Goal: Transaction & Acquisition: Subscribe to service/newsletter

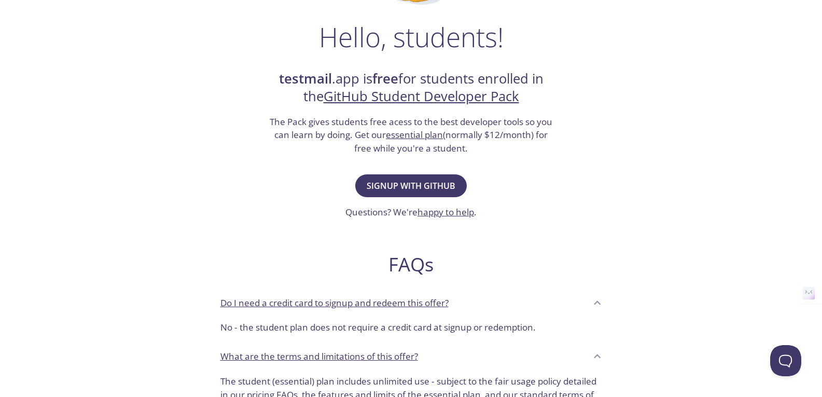
scroll to position [156, 0]
click at [406, 187] on span "Signup with GitHub" at bounding box center [411, 185] width 89 height 15
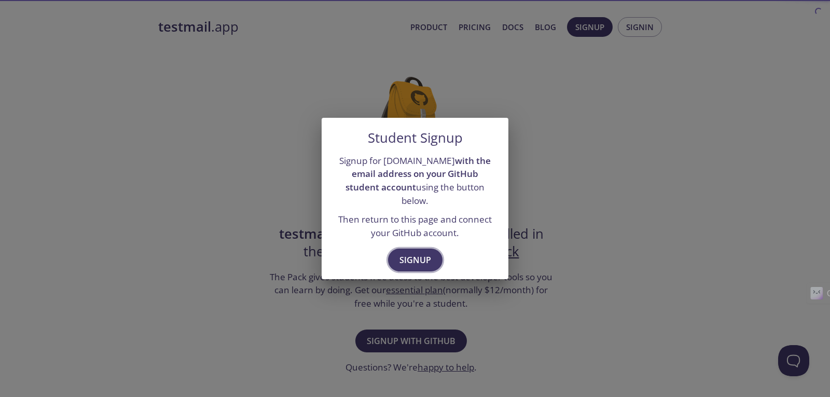
click at [407, 253] on span "Signup" at bounding box center [415, 260] width 32 height 15
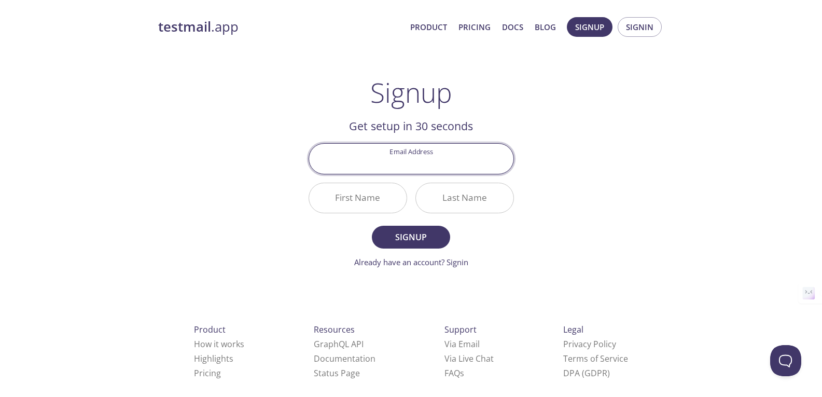
click at [410, 162] on input "Email Address" at bounding box center [411, 159] width 204 height 30
click at [455, 146] on input "Email Address" at bounding box center [411, 159] width 204 height 30
click at [455, 154] on input "Email Address" at bounding box center [411, 159] width 204 height 30
paste input "fuhadahmad388@gmail.com"
type input "fuhadahmad388@gmail.com"
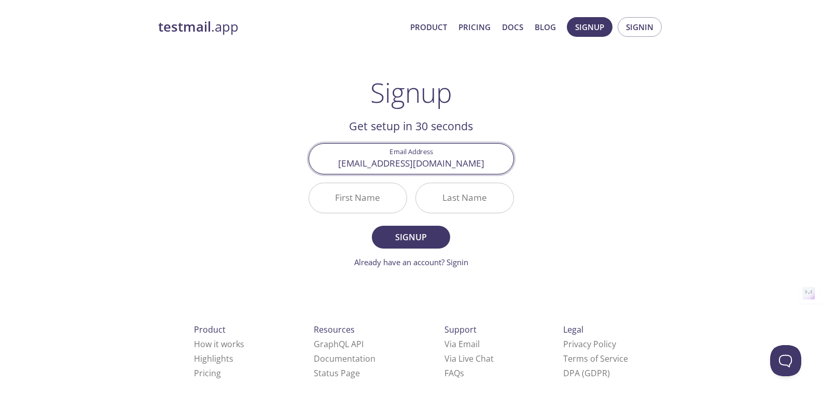
click at [384, 199] on input "First Name" at bounding box center [358, 198] width 98 height 30
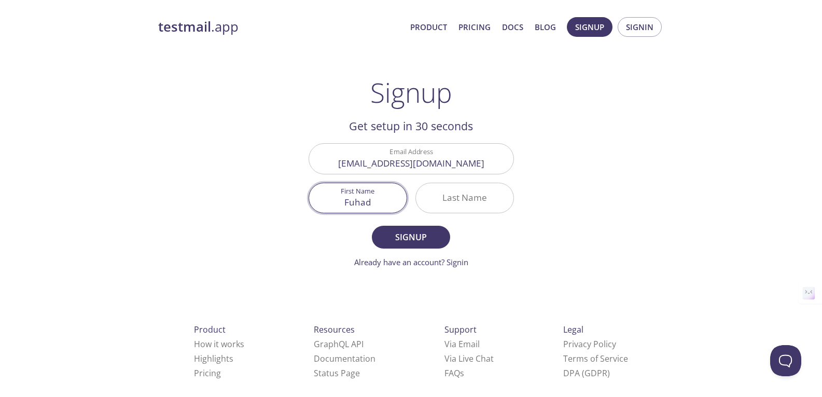
type input "Fuhad"
click at [494, 195] on input "Last Name" at bounding box center [465, 198] width 98 height 30
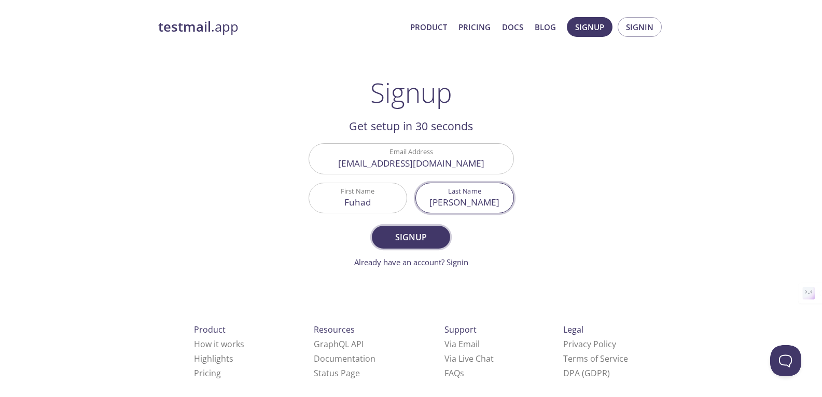
type input "Ahmed"
click at [431, 231] on span "Signup" at bounding box center [410, 237] width 55 height 15
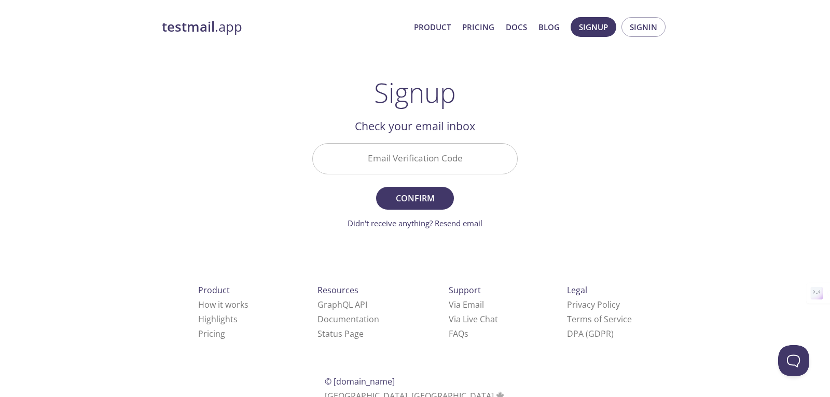
click at [407, 164] on input "Email Verification Code" at bounding box center [415, 159] width 204 height 30
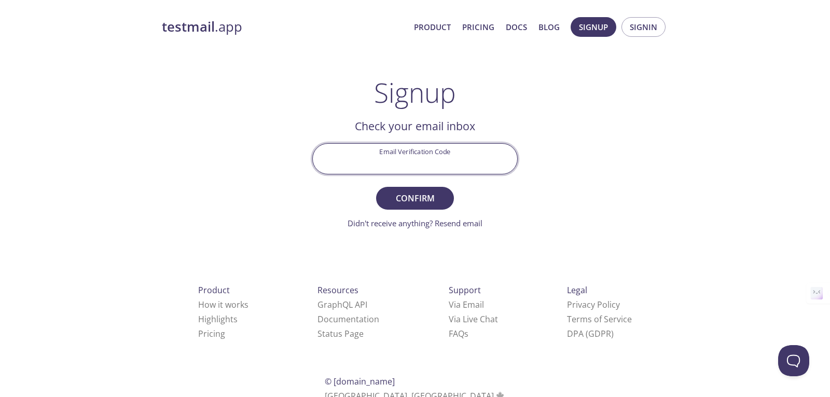
paste input "PASPDLU"
type input "PASPDLU"
click at [419, 197] on span "Confirm" at bounding box center [414, 198] width 55 height 15
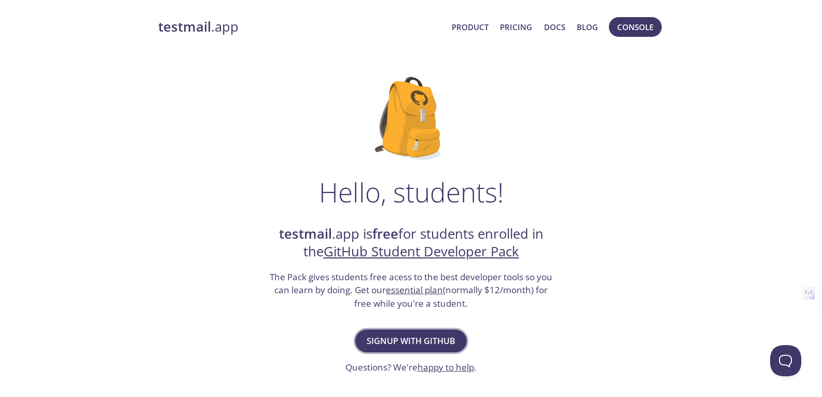
scroll to position [104, 0]
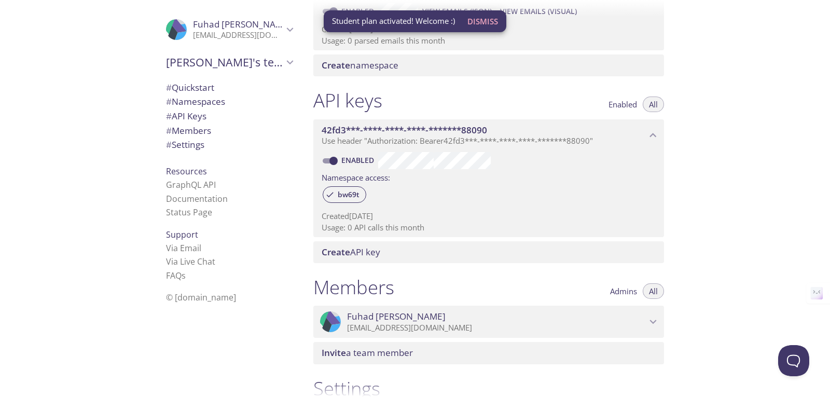
scroll to position [207, 0]
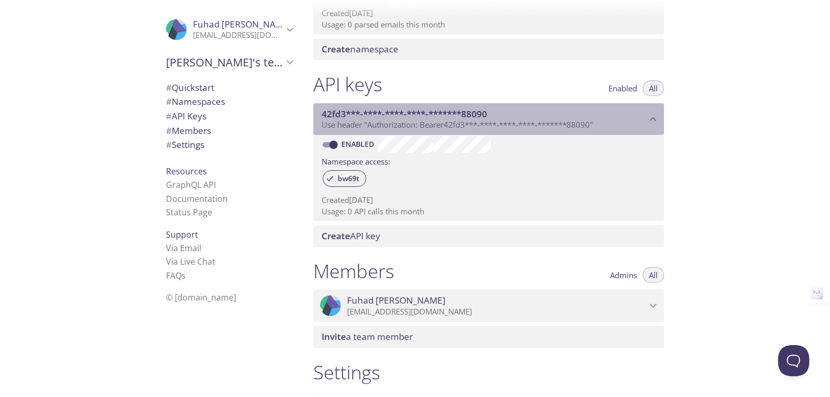
click at [405, 112] on span "42fd3***-****-****-****-*******88090" at bounding box center [404, 114] width 165 height 12
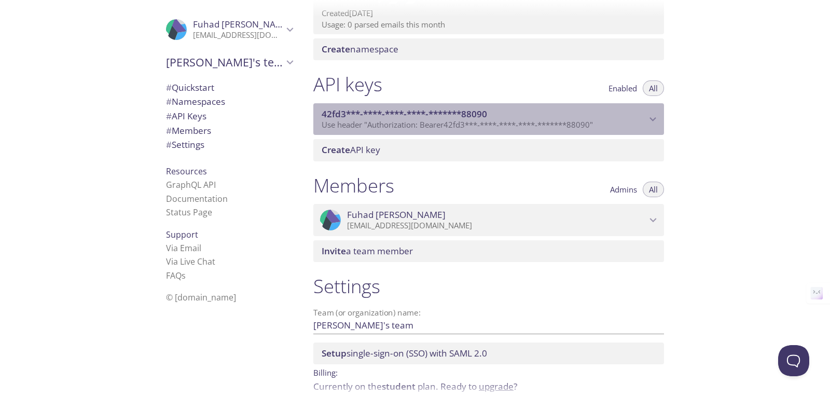
click at [405, 113] on span "42fd3***-****-****-****-*******88090" at bounding box center [404, 114] width 165 height 12
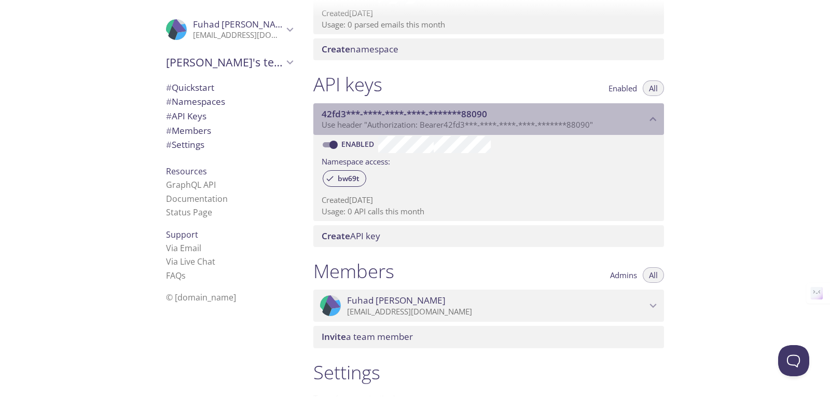
click at [405, 114] on span "42fd3***-****-****-****-*******88090" at bounding box center [404, 114] width 165 height 12
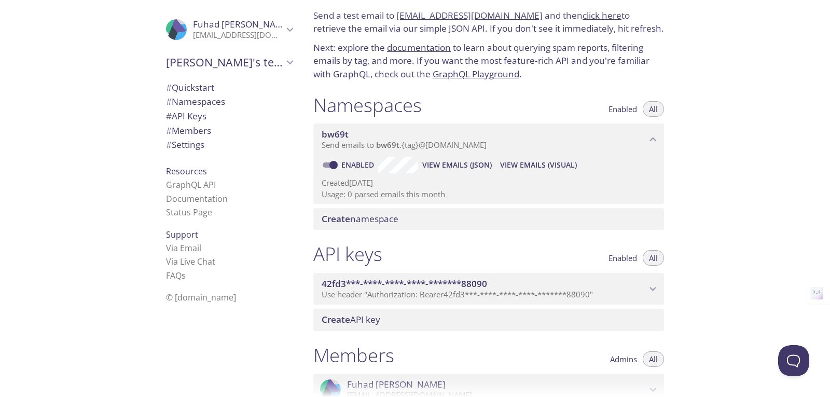
scroll to position [0, 0]
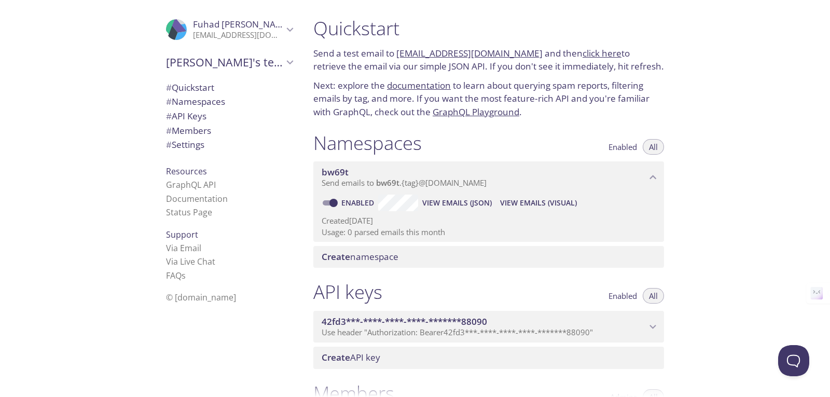
click at [372, 139] on h1 "Namespaces" at bounding box center [367, 142] width 108 height 23
click at [389, 183] on span "bw69t" at bounding box center [387, 182] width 23 height 10
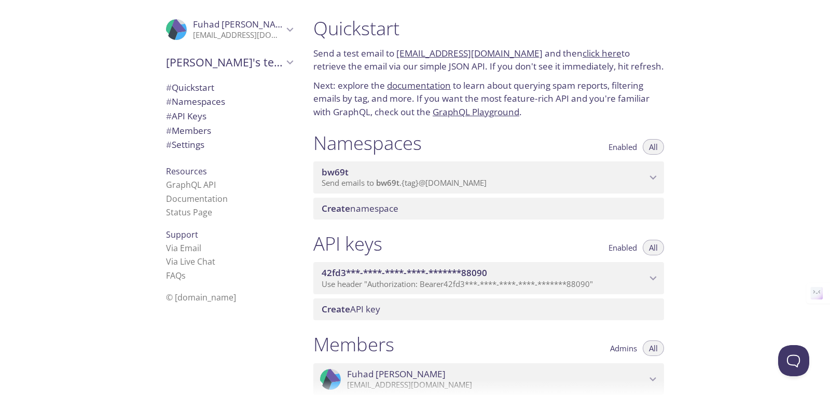
click at [389, 183] on span "bw69t" at bounding box center [387, 182] width 23 height 10
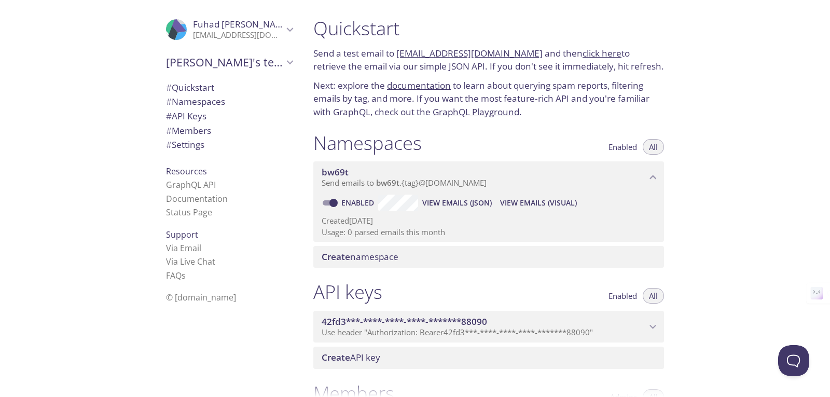
click at [387, 257] on span "Create namespace" at bounding box center [360, 257] width 77 height 12
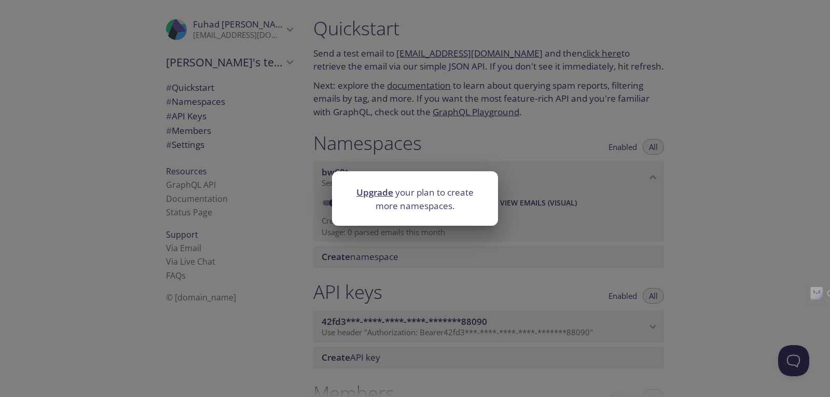
click at [537, 211] on div "Upgrade your plan to create more namespaces." at bounding box center [415, 198] width 830 height 397
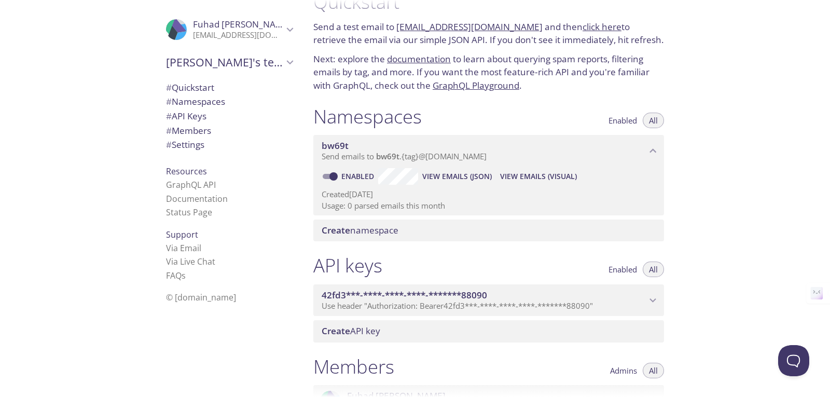
scroll to position [52, 0]
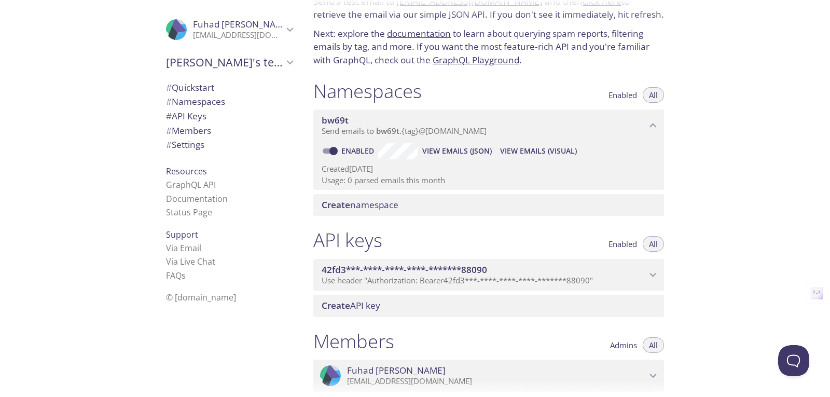
click at [358, 314] on div "Create API key" at bounding box center [488, 306] width 351 height 22
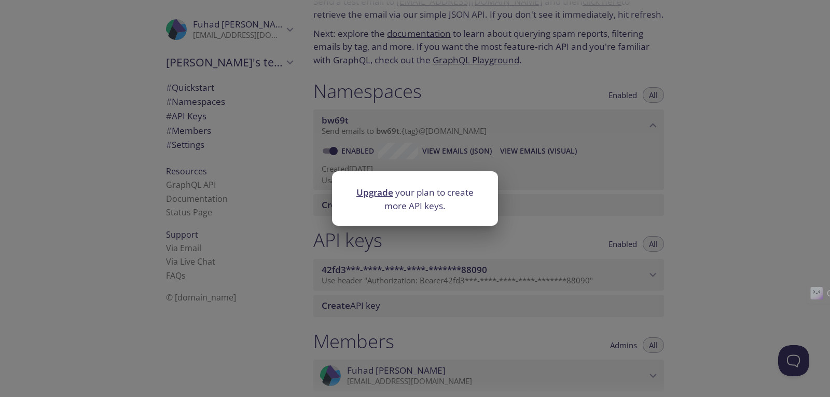
click at [532, 232] on div "Upgrade your plan to create more API keys." at bounding box center [415, 198] width 830 height 397
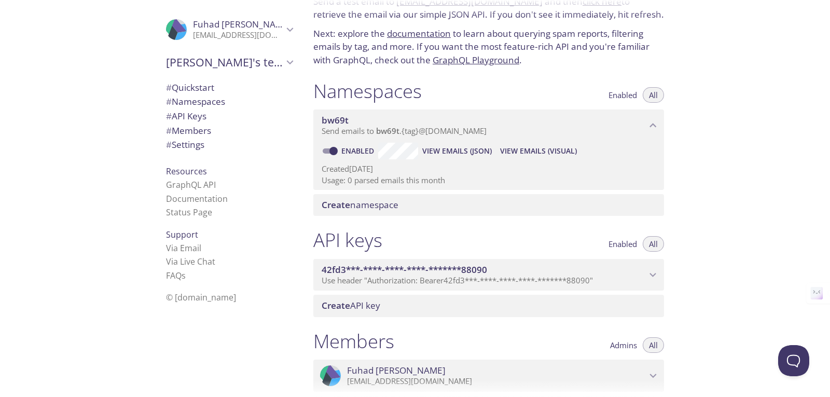
click at [208, 61] on span "Fuhad's team" at bounding box center [224, 62] width 117 height 15
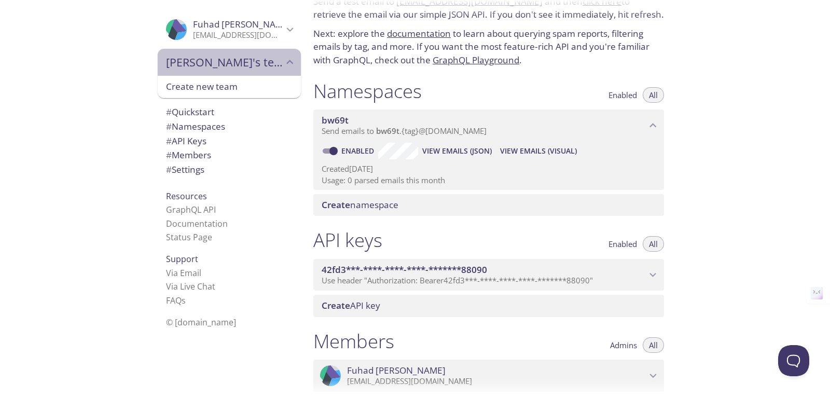
click at [208, 63] on span "Fuhad's team" at bounding box center [224, 62] width 117 height 15
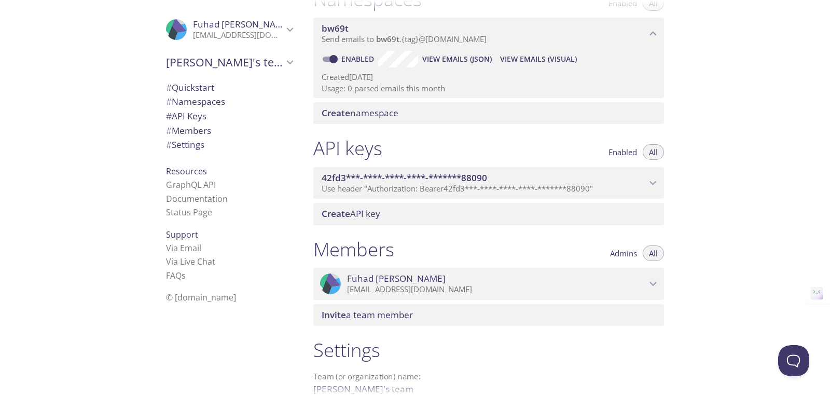
scroll to position [255, 0]
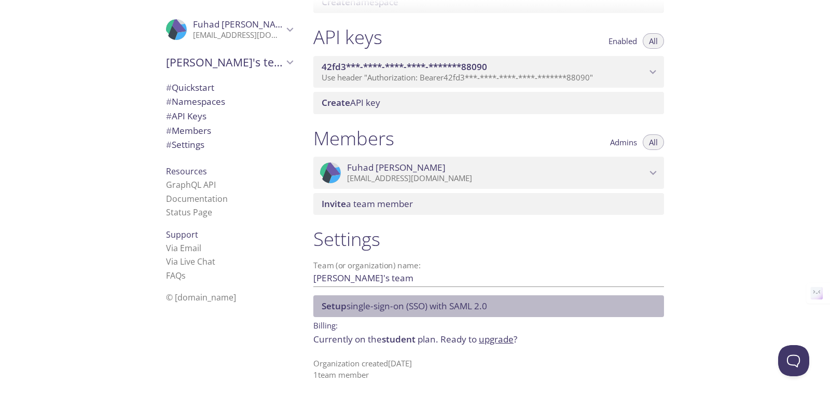
click at [442, 304] on span "Setup single-sign-on (SSO) with SAML 2.0" at bounding box center [404, 306] width 165 height 12
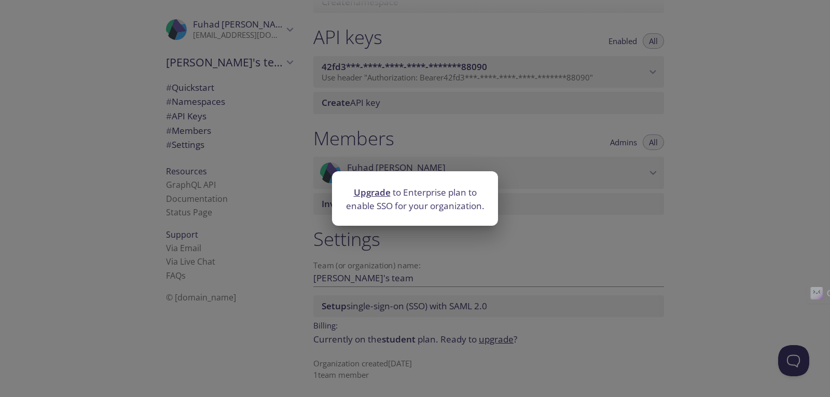
click at [442, 304] on div "Upgrade to Enterprise plan to enable SSO for your organization." at bounding box center [415, 198] width 830 height 397
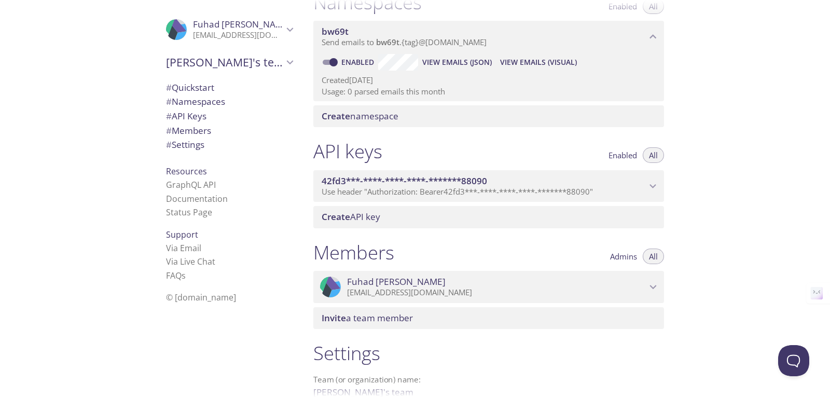
scroll to position [0, 0]
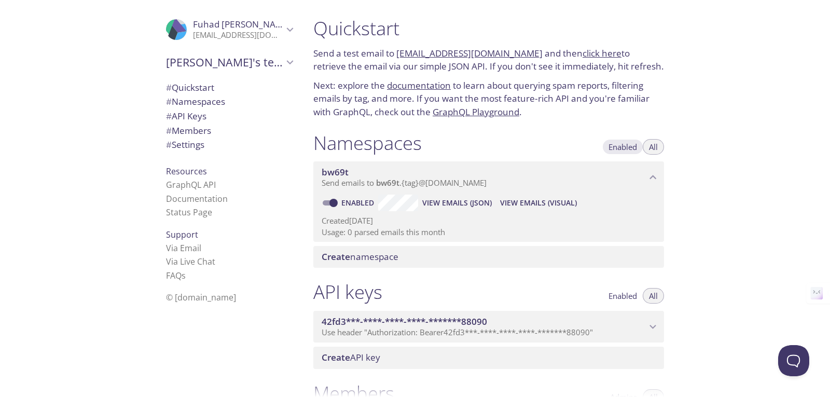
click at [622, 140] on button "Enabled" at bounding box center [622, 147] width 41 height 16
click at [650, 147] on span "All" at bounding box center [653, 147] width 9 height 0
click at [209, 87] on span "# Quickstart" at bounding box center [229, 87] width 127 height 13
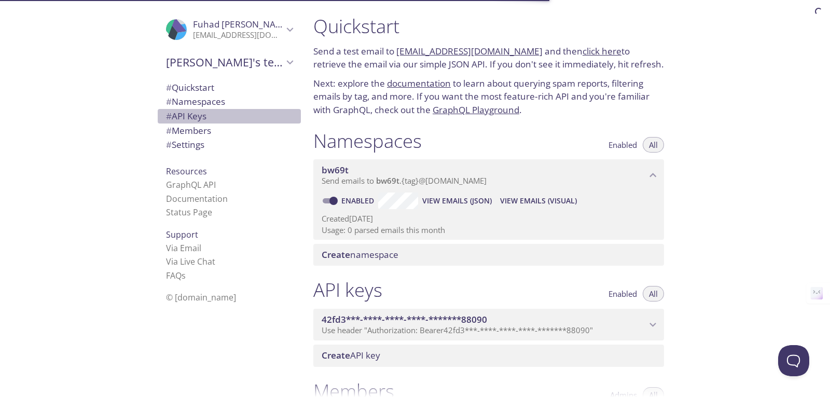
click at [222, 109] on span "# API Keys" at bounding box center [229, 115] width 127 height 13
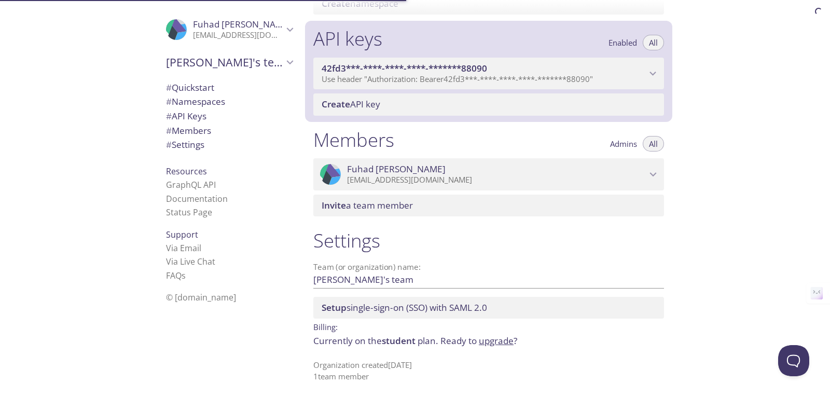
scroll to position [255, 0]
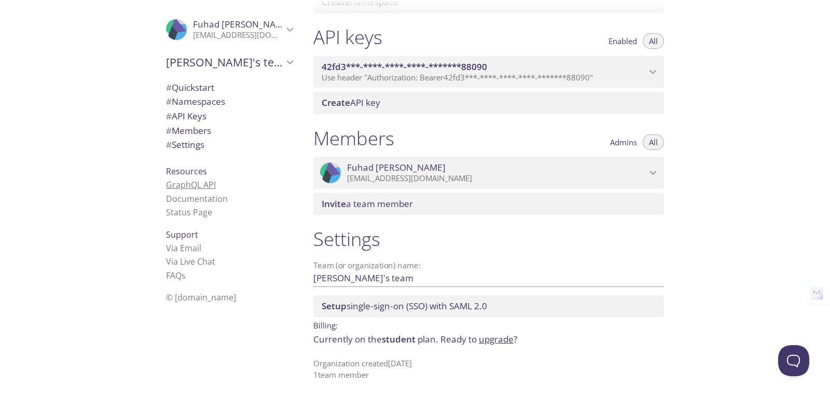
click at [204, 183] on link "GraphQL API" at bounding box center [191, 184] width 50 height 11
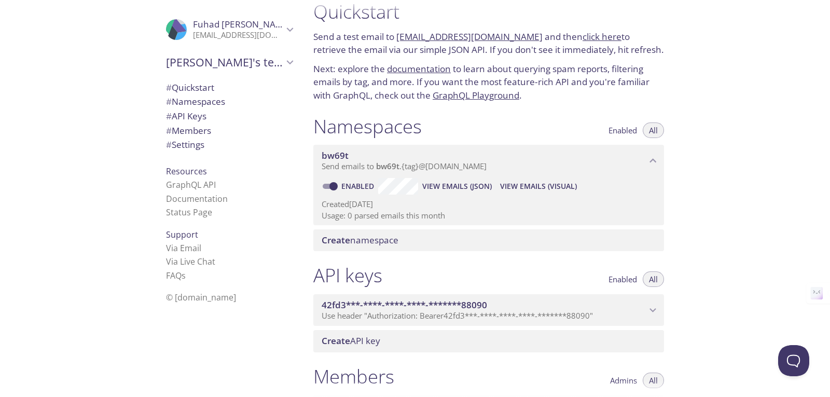
scroll to position [0, 0]
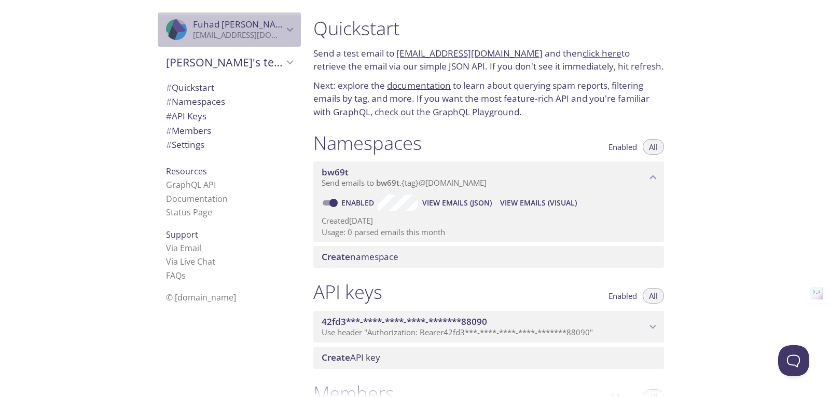
click at [275, 31] on p "fuhadahmad388@gmail.com" at bounding box center [238, 35] width 90 height 10
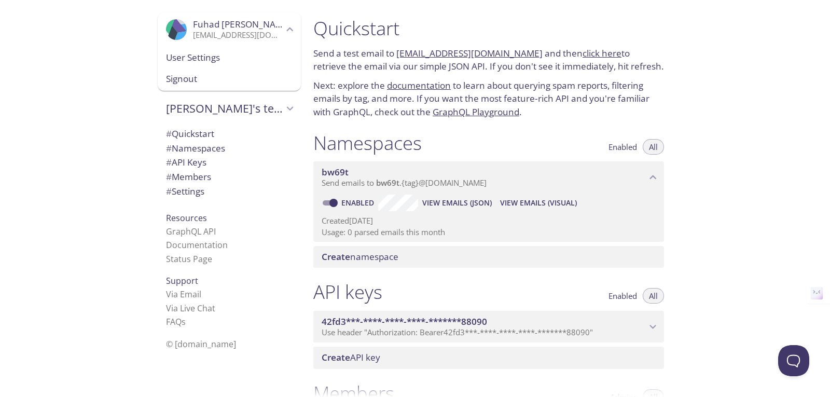
click at [263, 56] on span "User Settings" at bounding box center [229, 57] width 127 height 13
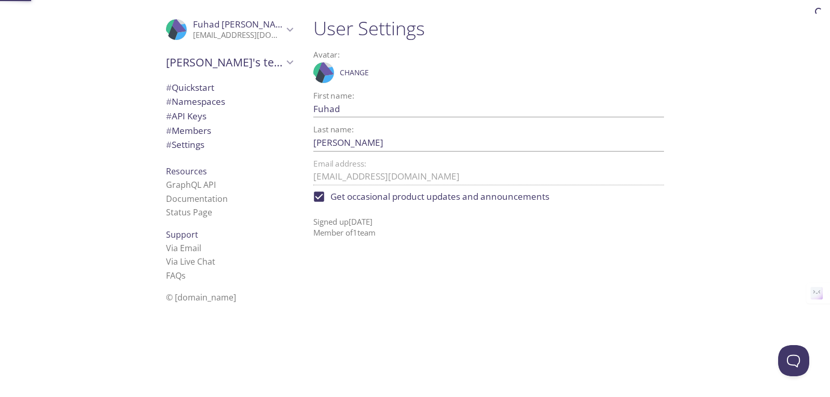
click at [263, 56] on span "User Settings" at bounding box center [229, 57] width 127 height 13
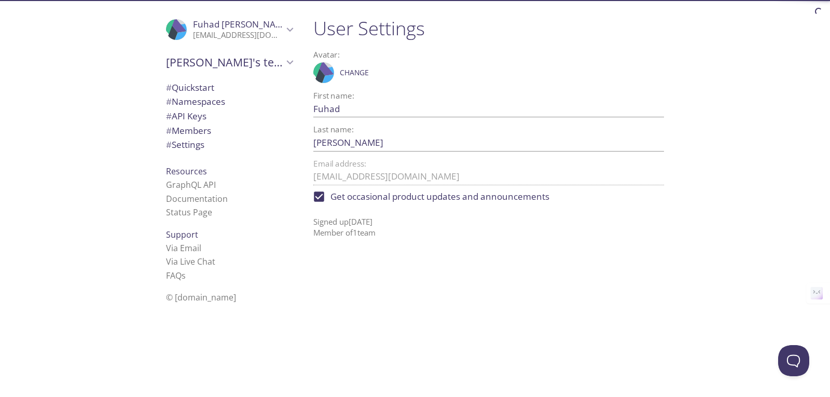
click at [215, 88] on span "# Quickstart" at bounding box center [229, 87] width 127 height 13
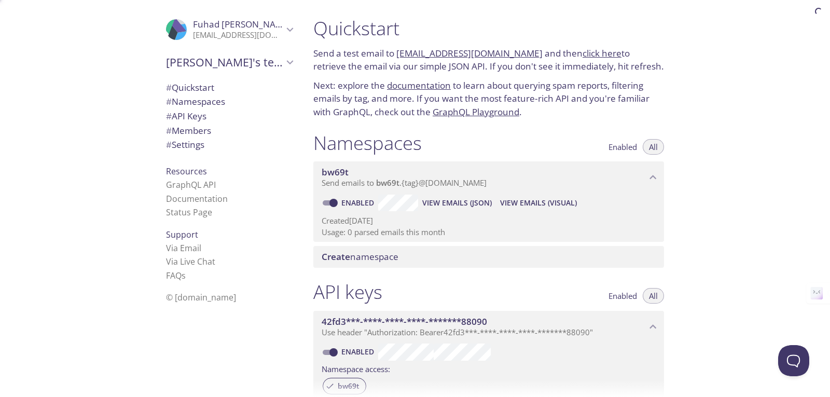
scroll to position [17, 0]
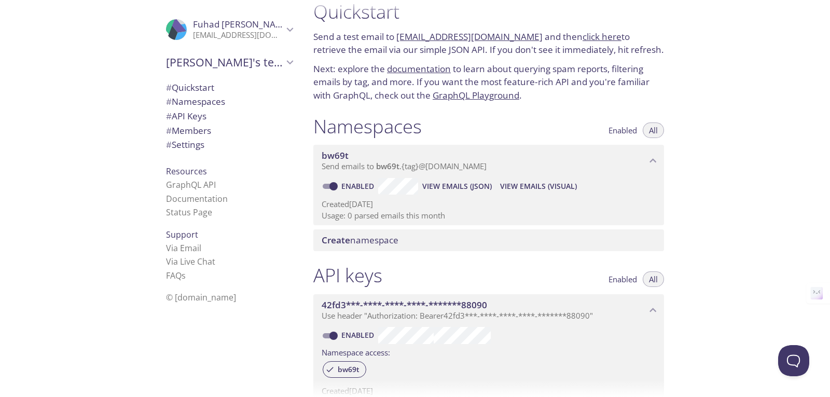
click at [222, 106] on span "# Namespaces" at bounding box center [229, 101] width 127 height 13
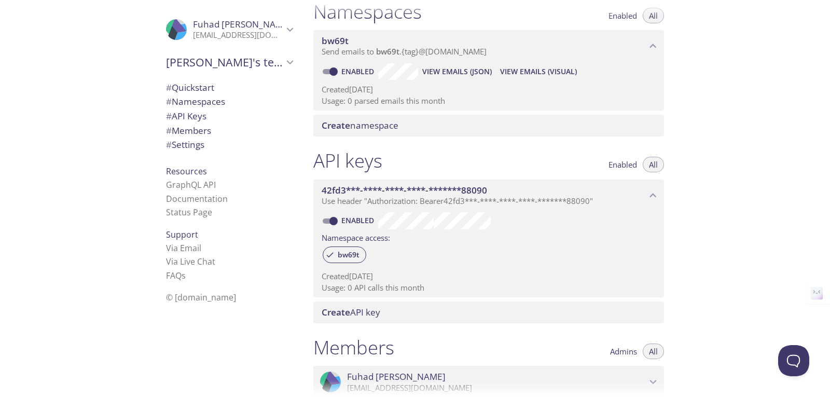
drag, startPoint x: 360, startPoint y: 125, endPoint x: 443, endPoint y: 169, distance: 94.0
click at [443, 169] on div "Quickstart Send a test email to bw69t.test@inbox.testmail.app and then click he…" at bounding box center [493, 67] width 376 height 397
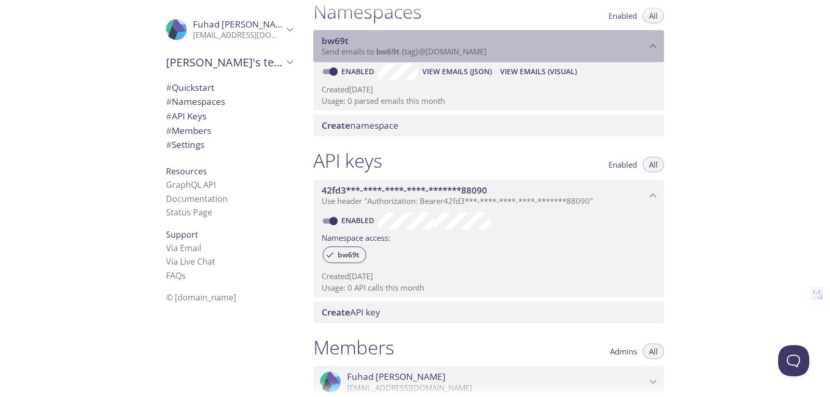
click at [403, 49] on span "Send emails to bw69t . {tag} @inbox.testmail.app" at bounding box center [404, 51] width 165 height 10
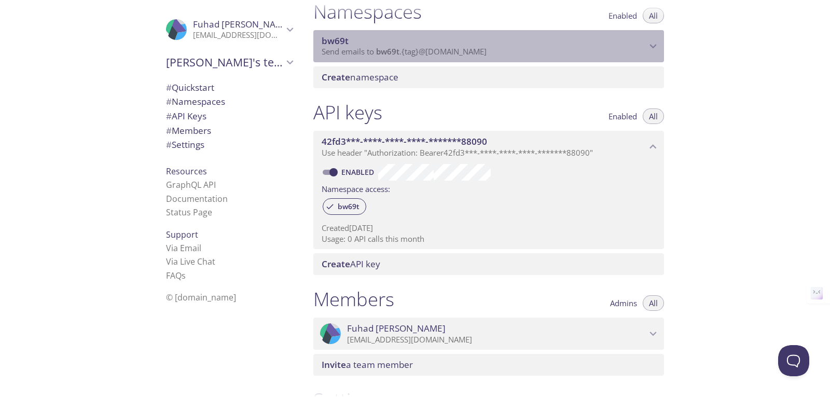
click at [403, 49] on span "Send emails to bw69t . {tag} @inbox.testmail.app" at bounding box center [404, 51] width 165 height 10
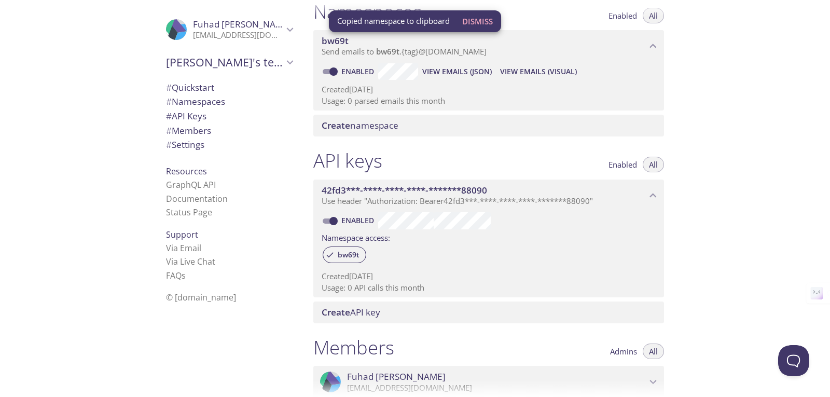
click at [440, 73] on span "View Emails (JSON)" at bounding box center [457, 71] width 70 height 12
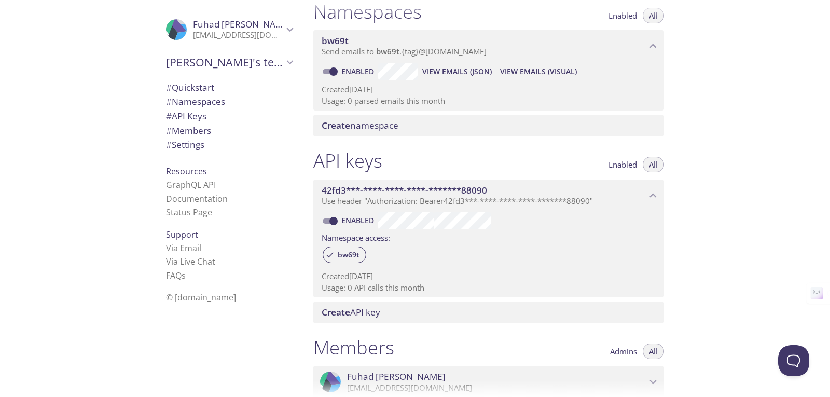
click at [523, 65] on span "View Emails (Visual)" at bounding box center [538, 71] width 77 height 12
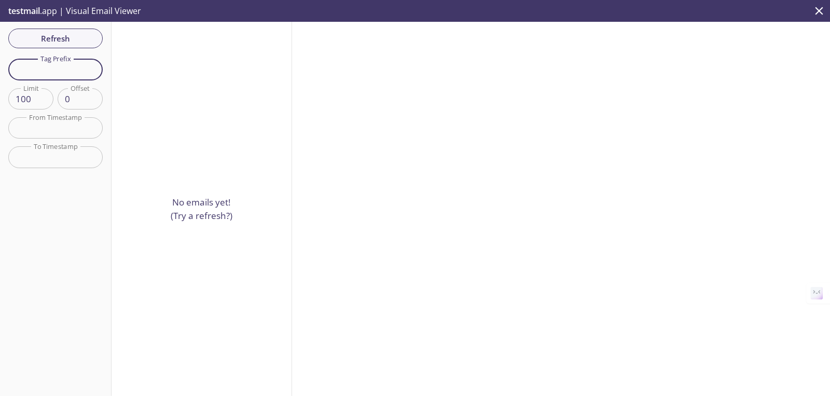
click at [45, 70] on input "text" at bounding box center [55, 69] width 94 height 21
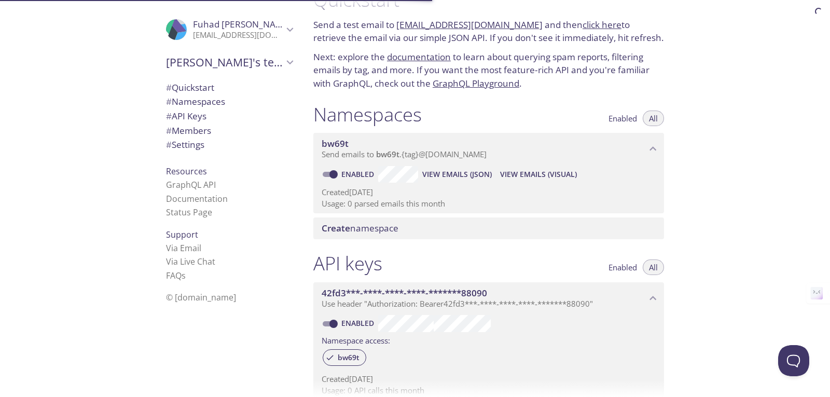
scroll to position [27, 0]
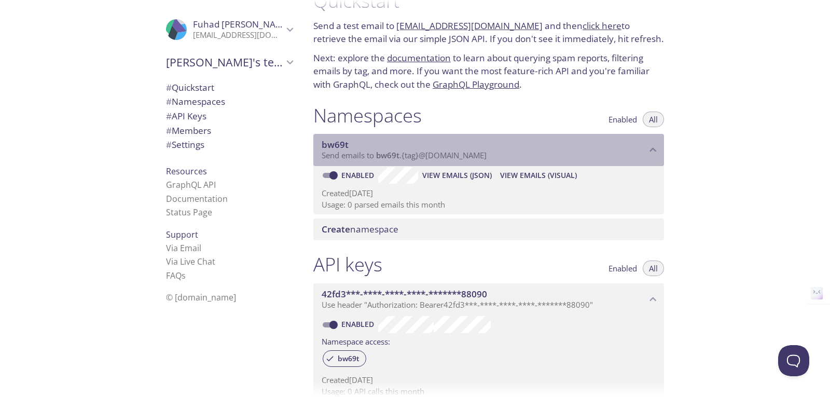
drag, startPoint x: 373, startPoint y: 159, endPoint x: 546, endPoint y: 162, distance: 172.8
click at [546, 162] on div "bw69t Send emails to bw69t . {tag} @inbox.testmail.app" at bounding box center [488, 150] width 351 height 32
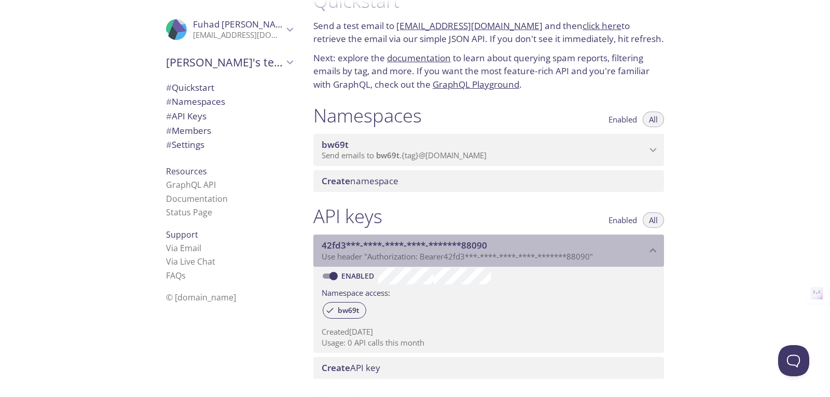
click at [423, 255] on span "Use header "Authorization: Bearer 42fd3***-****-****-****-*******88090 "" at bounding box center [457, 256] width 271 height 10
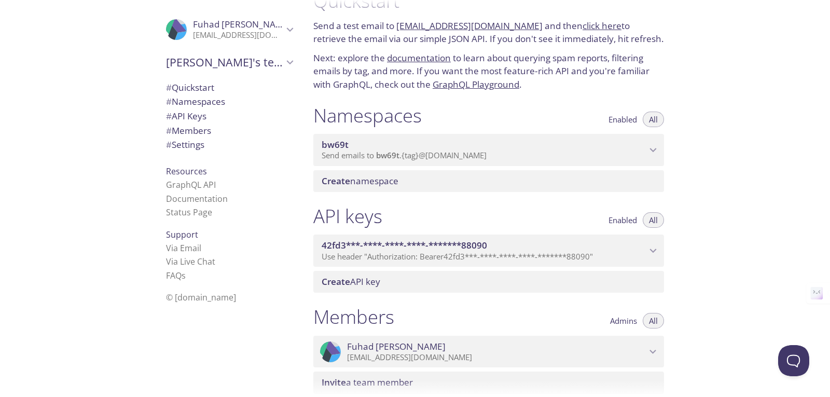
click at [423, 255] on span "Use header "Authorization: Bearer 42fd3***-****-****-****-*******88090 "" at bounding box center [457, 256] width 271 height 10
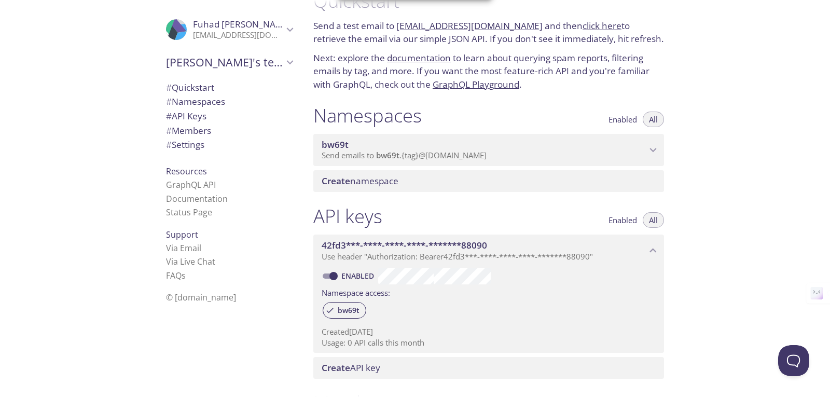
scroll to position [0, 0]
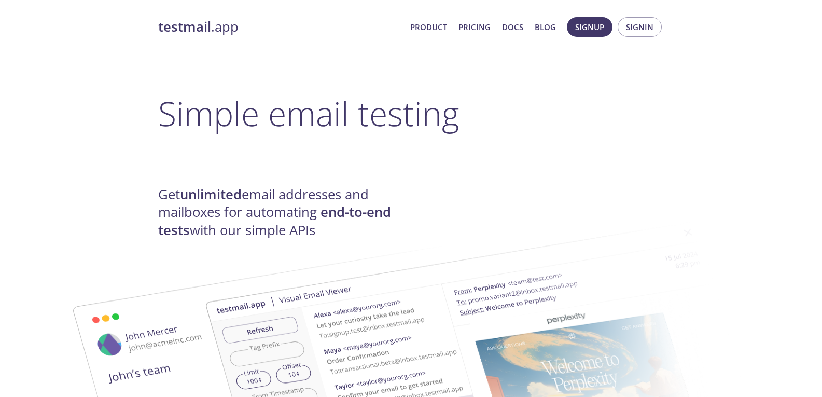
click at [200, 26] on strong "testmail" at bounding box center [184, 27] width 53 height 18
